Goal: Task Accomplishment & Management: Manage account settings

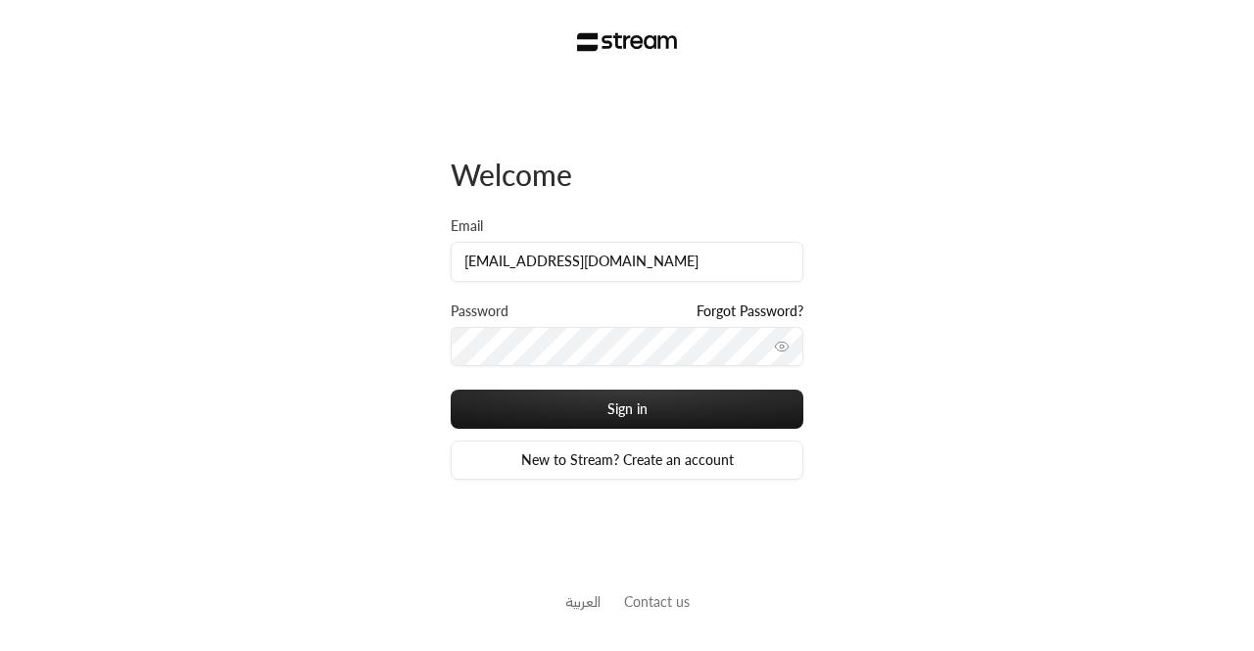
scroll to position [0, 54]
type input "[EMAIL_ADDRESS][DOMAIN_NAME]"
click at [451, 390] on button "Sign in" at bounding box center [627, 409] width 353 height 39
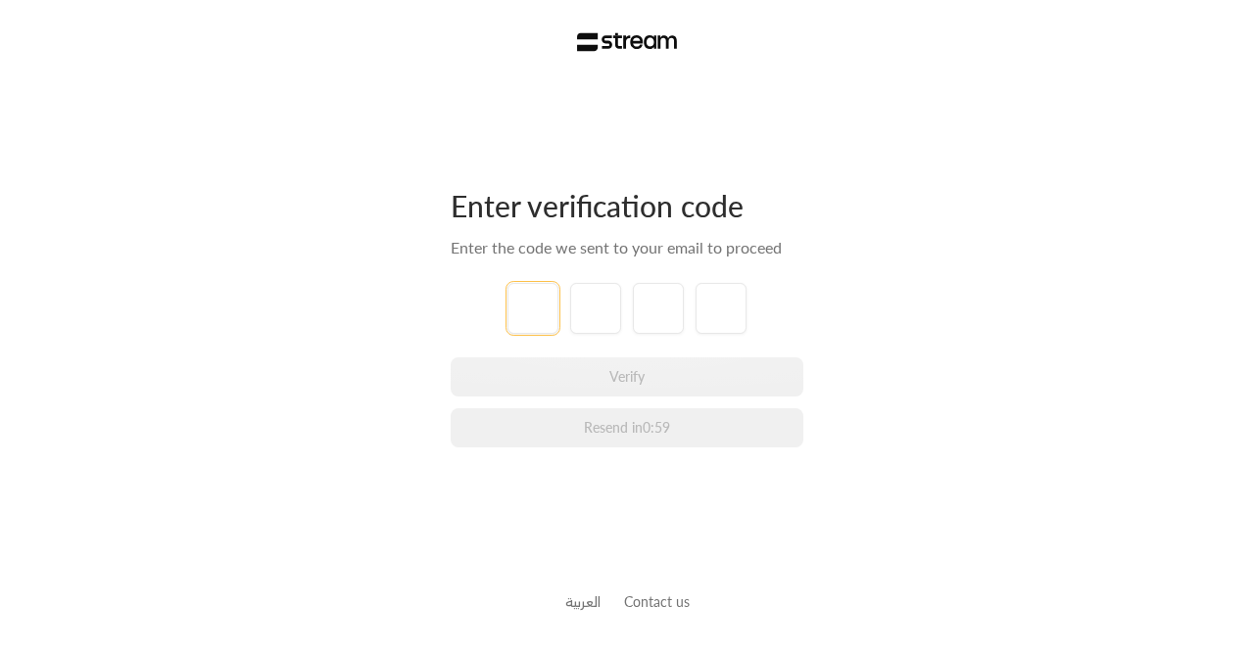
click at [520, 325] on input "tel" at bounding box center [532, 308] width 51 height 51
paste input "2"
type input "2"
type input "8"
type input "3"
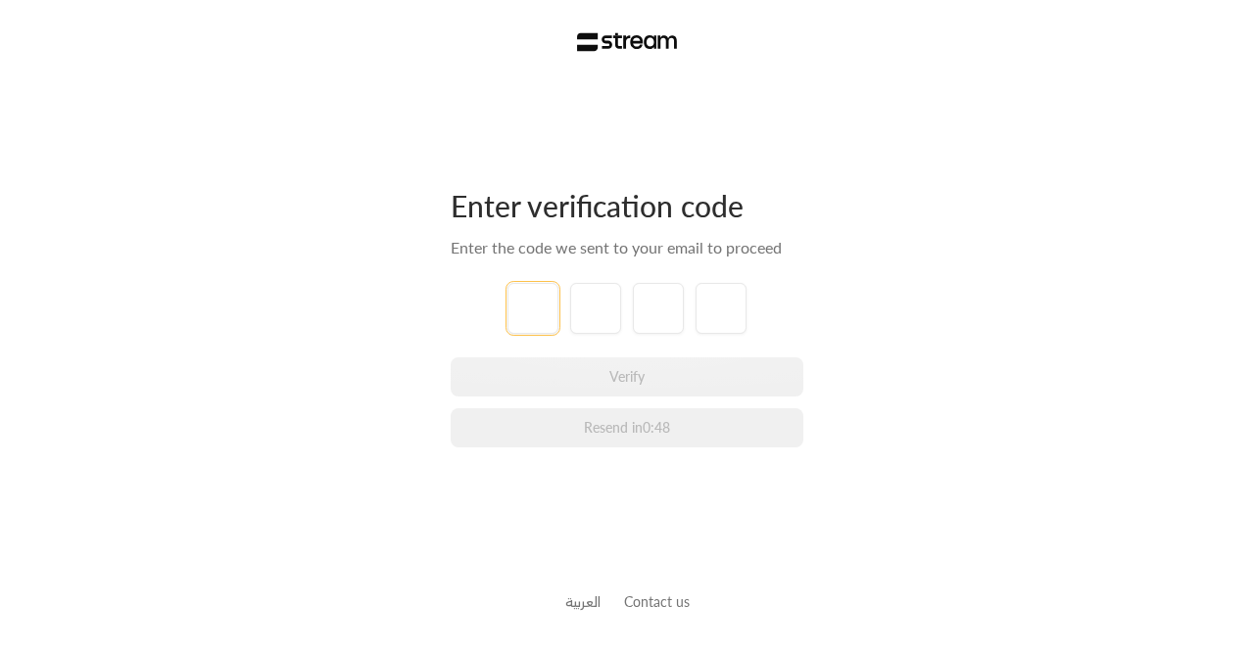
type input "5"
